Goal: Task Accomplishment & Management: Complete application form

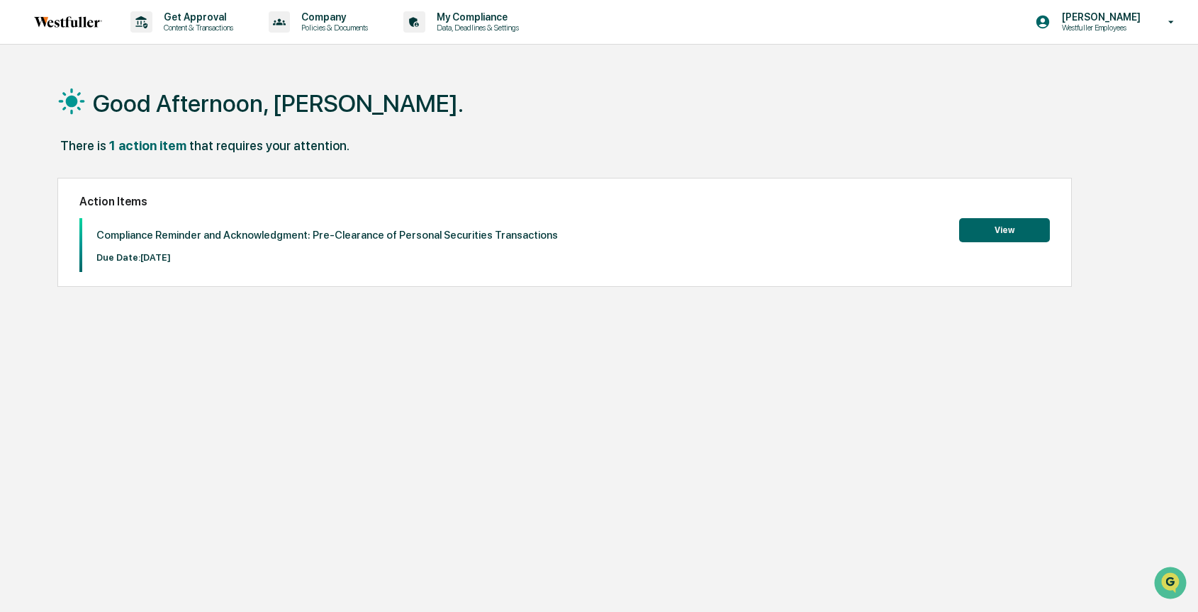
click at [987, 226] on button "View" at bounding box center [1004, 230] width 91 height 24
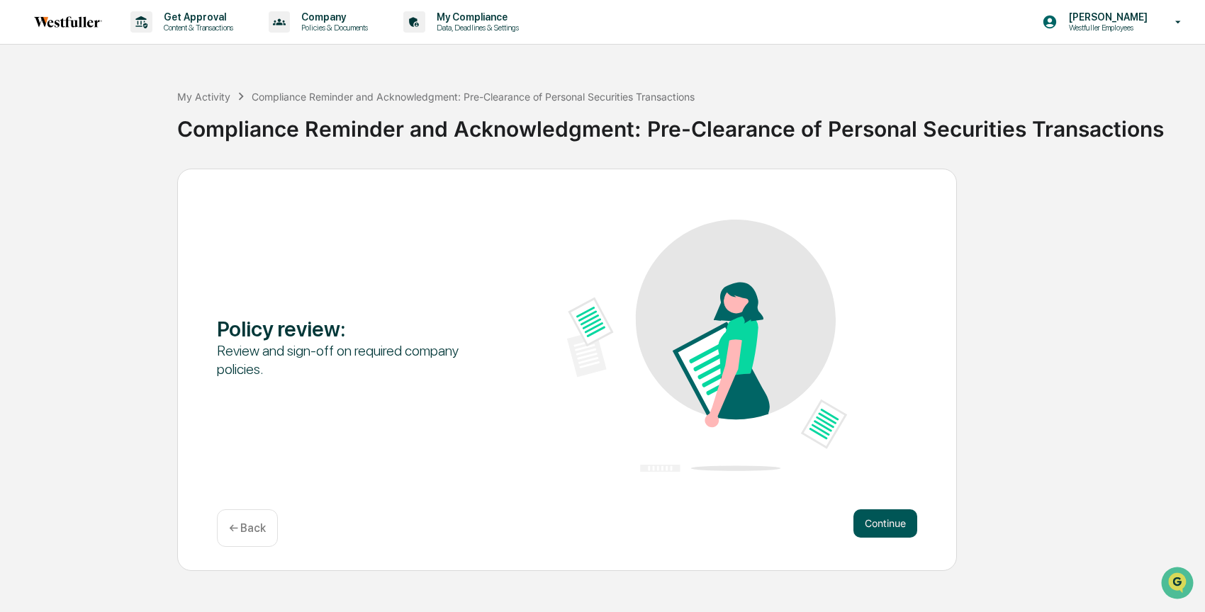
click at [880, 518] on button "Continue" at bounding box center [885, 524] width 64 height 28
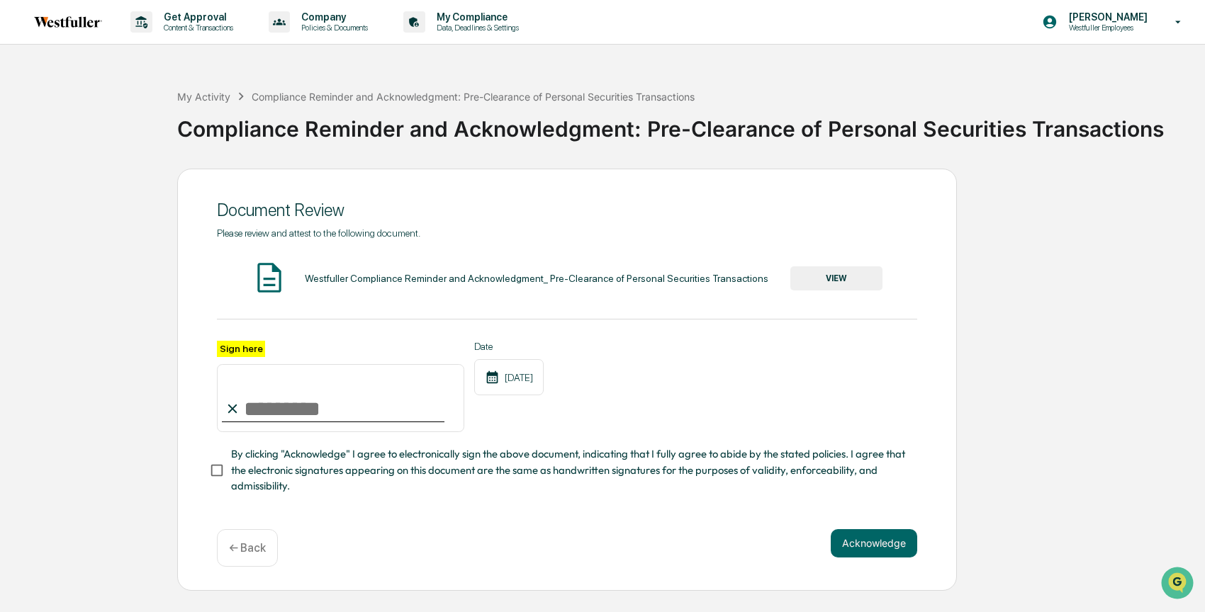
click at [269, 416] on input "Sign here" at bounding box center [340, 398] width 247 height 68
click at [839, 269] on button "VIEW" at bounding box center [836, 279] width 92 height 24
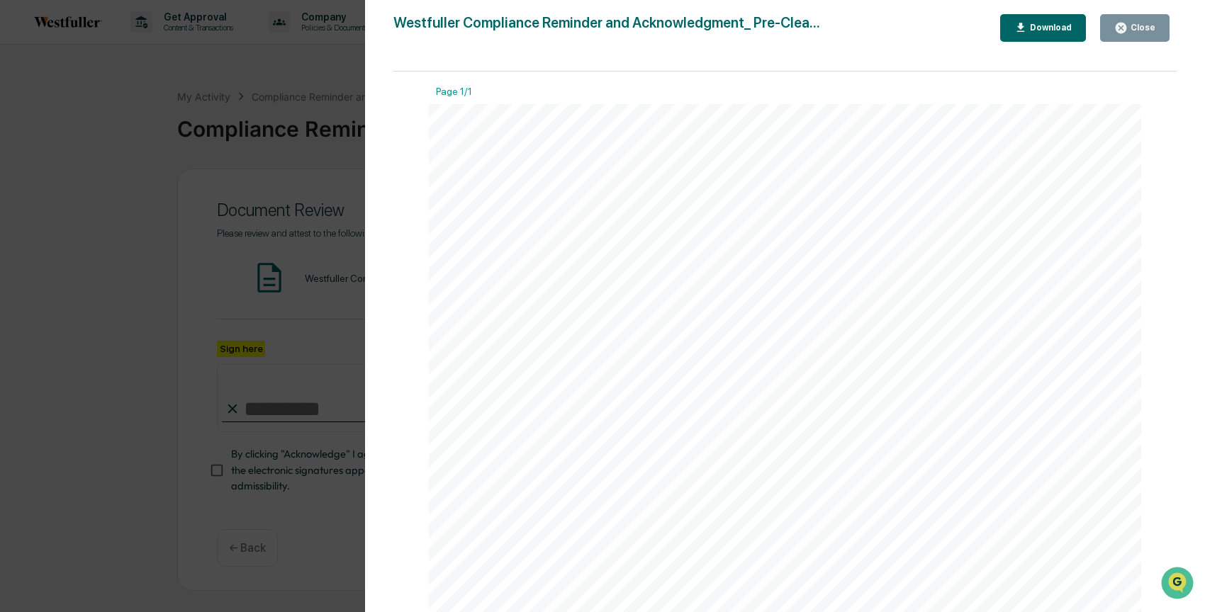
click at [1133, 32] on div "Close" at bounding box center [1142, 28] width 28 height 10
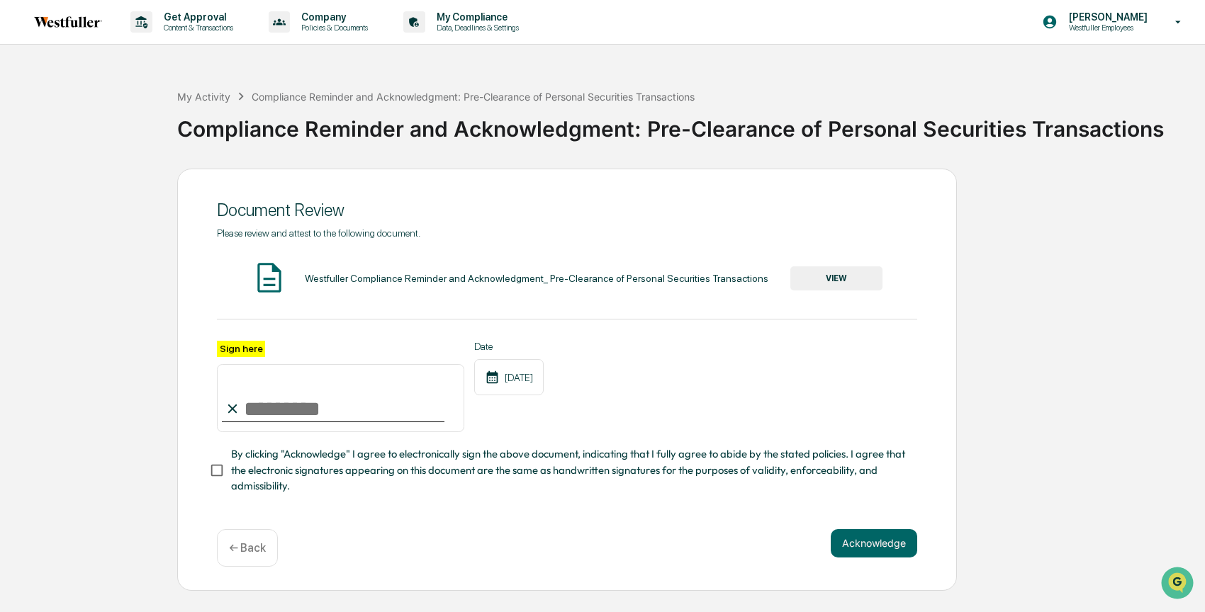
click at [264, 408] on input "Sign here" at bounding box center [340, 398] width 247 height 68
type input "**********"
click at [885, 546] on button "Acknowledge" at bounding box center [874, 544] width 86 height 28
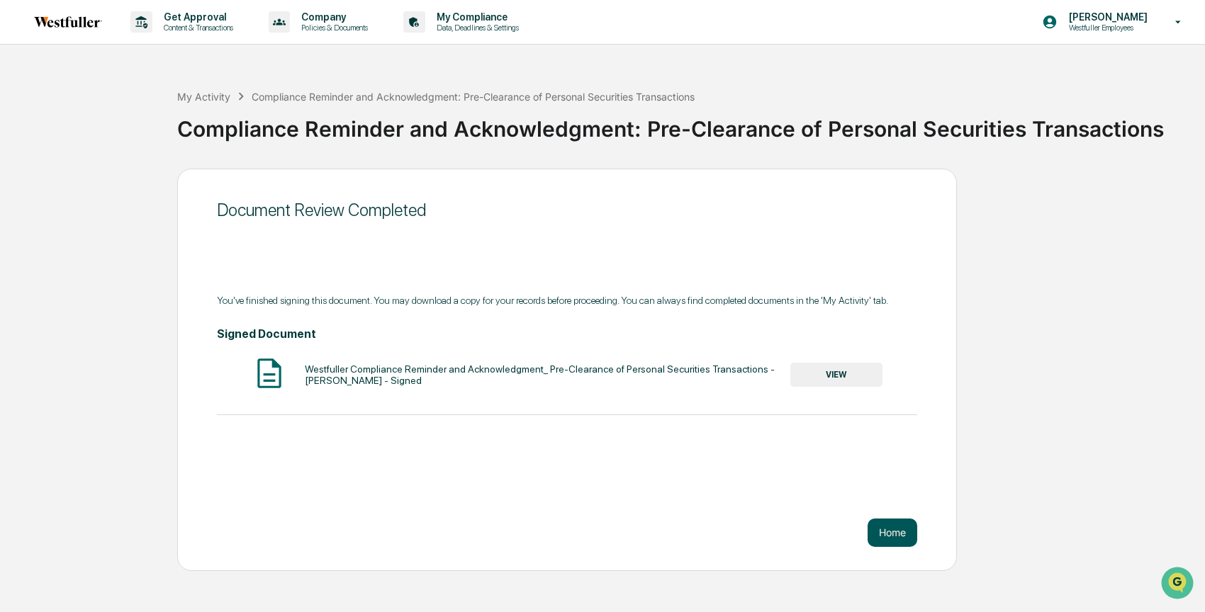
click at [902, 532] on button "Home" at bounding box center [893, 533] width 50 height 28
